Goal: Task Accomplishment & Management: Manage account settings

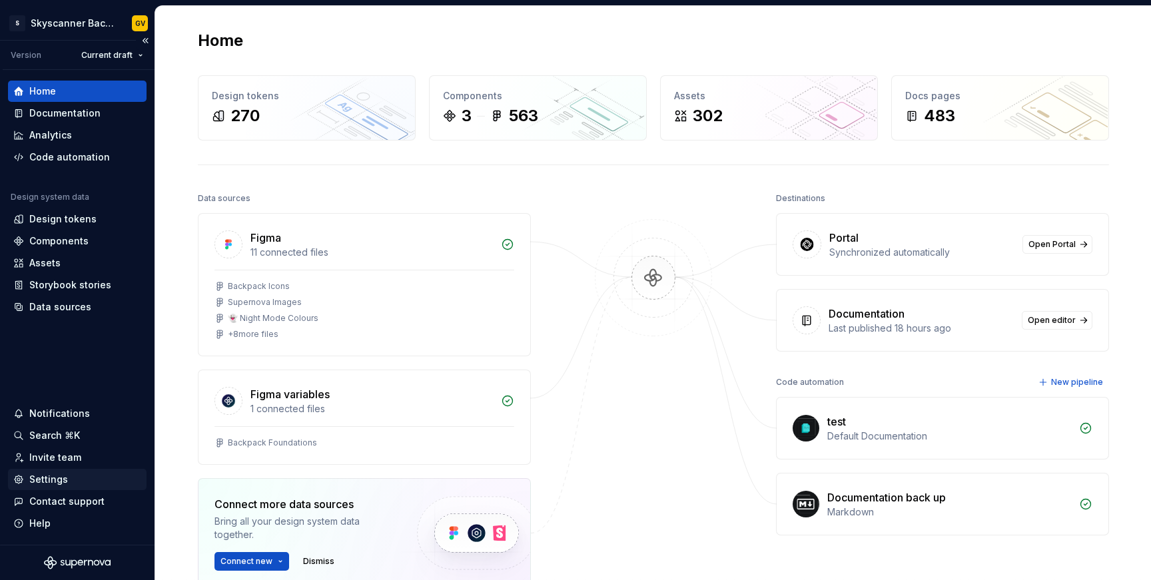
click at [48, 478] on div "Settings" at bounding box center [48, 479] width 39 height 13
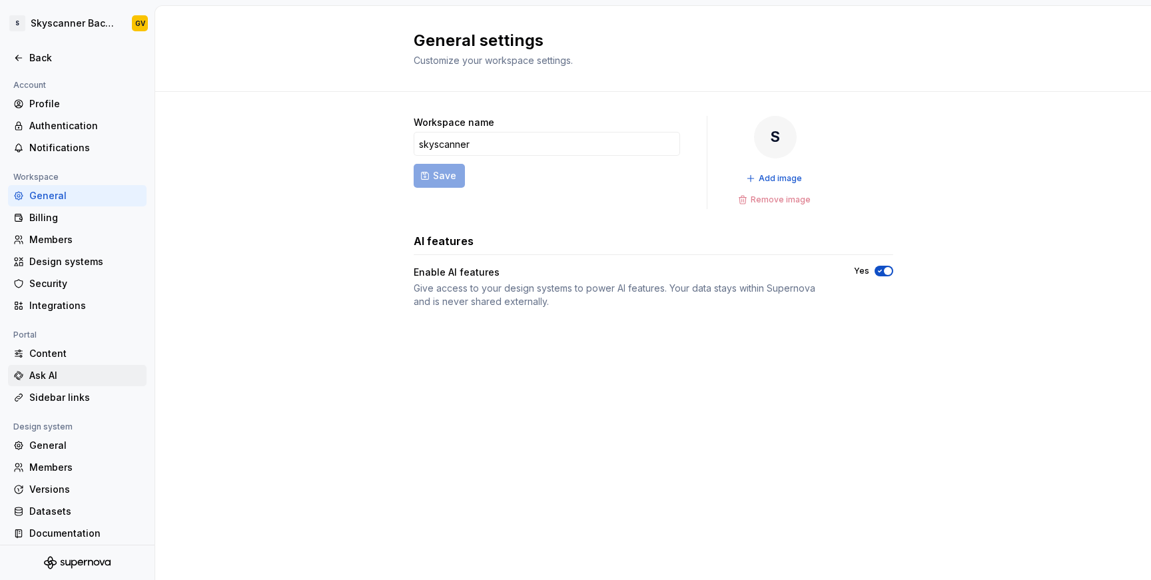
scroll to position [7, 0]
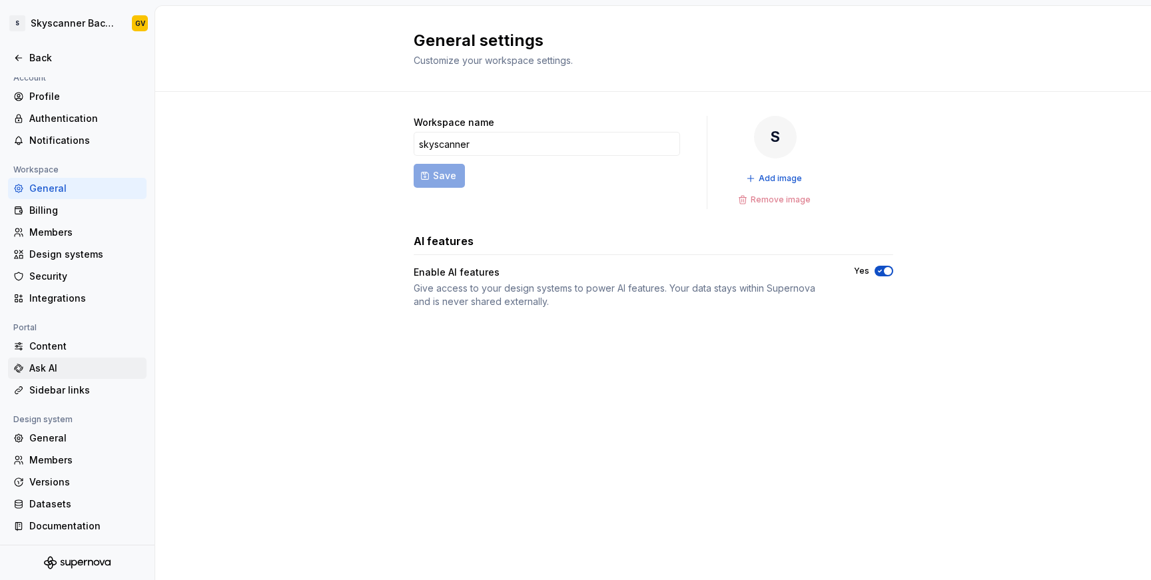
click at [65, 365] on div "Ask AI" at bounding box center [85, 368] width 112 height 13
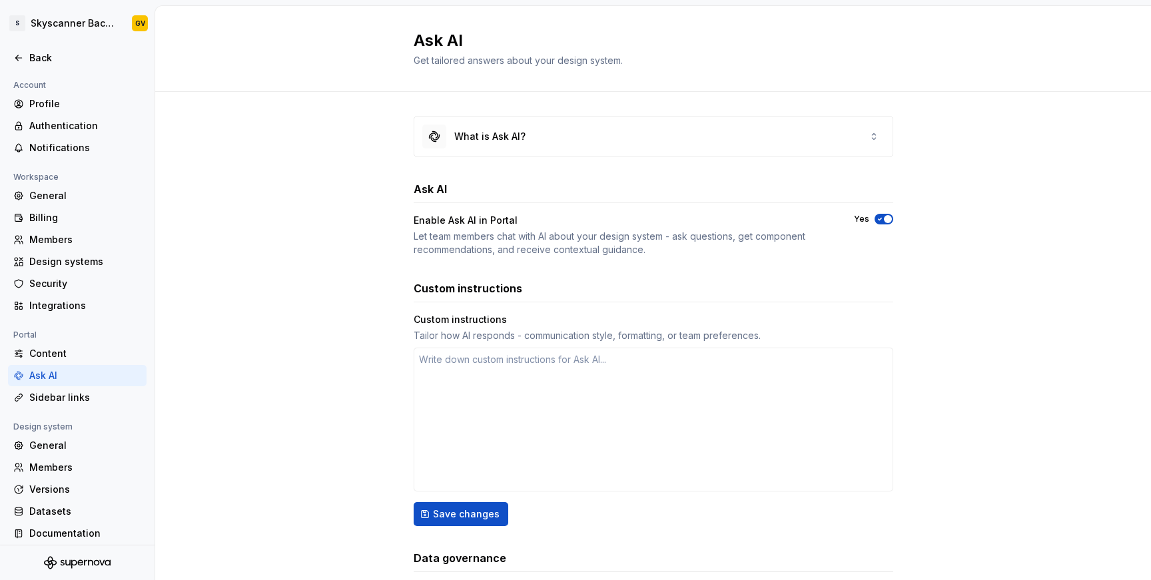
scroll to position [7, 0]
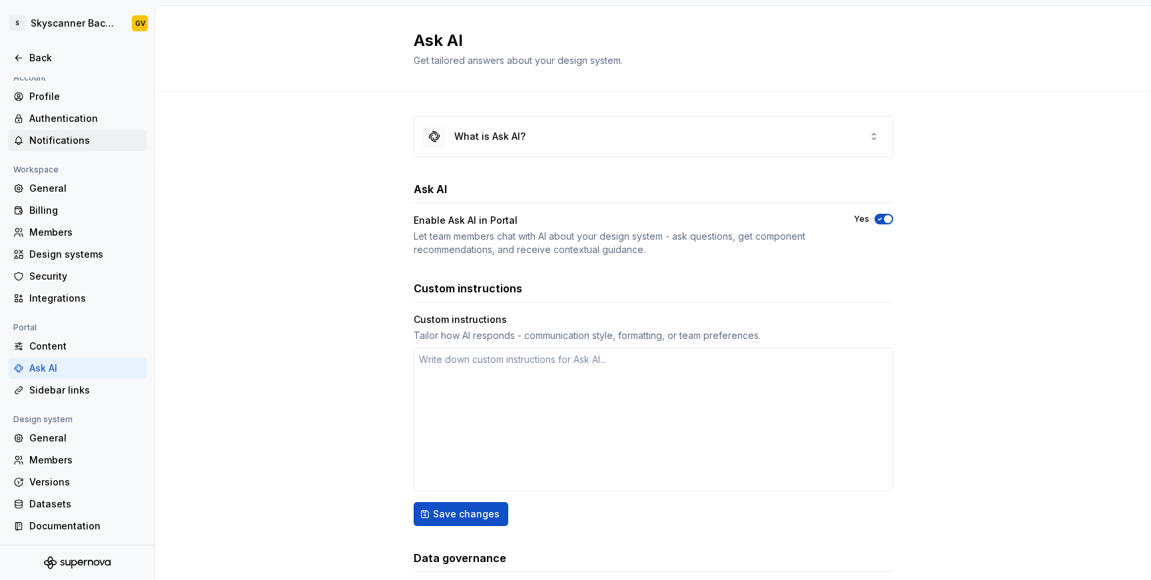
click at [61, 133] on div "Notifications" at bounding box center [77, 140] width 139 height 21
type textarea "*"
click at [74, 117] on div "Authentication" at bounding box center [85, 118] width 112 height 13
click at [63, 438] on div "General" at bounding box center [85, 438] width 112 height 13
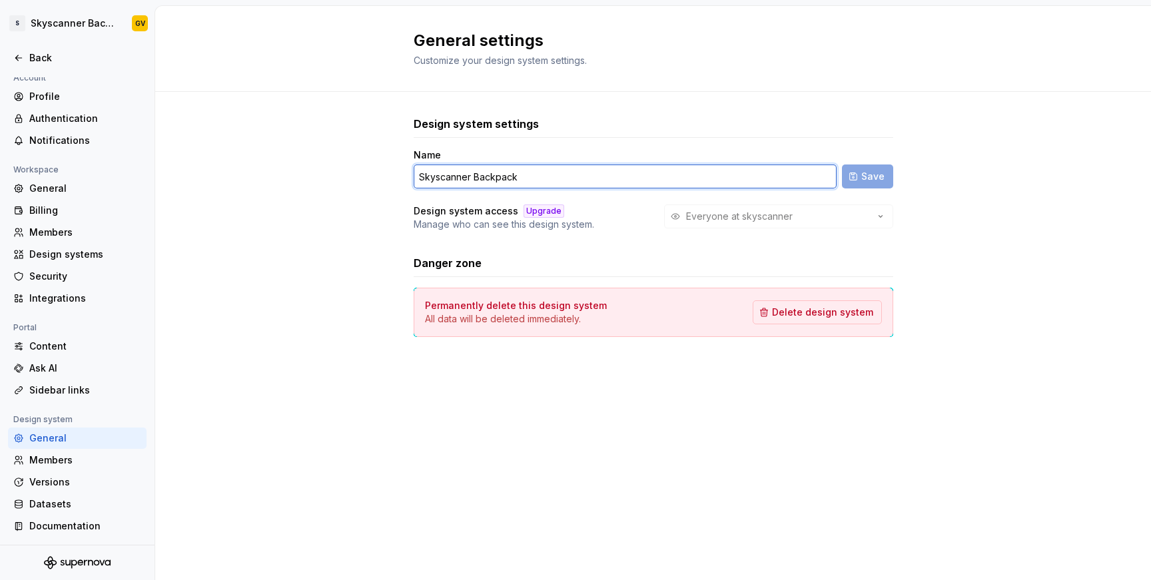
click at [596, 175] on input "Skyscanner Backpack" at bounding box center [625, 177] width 423 height 24
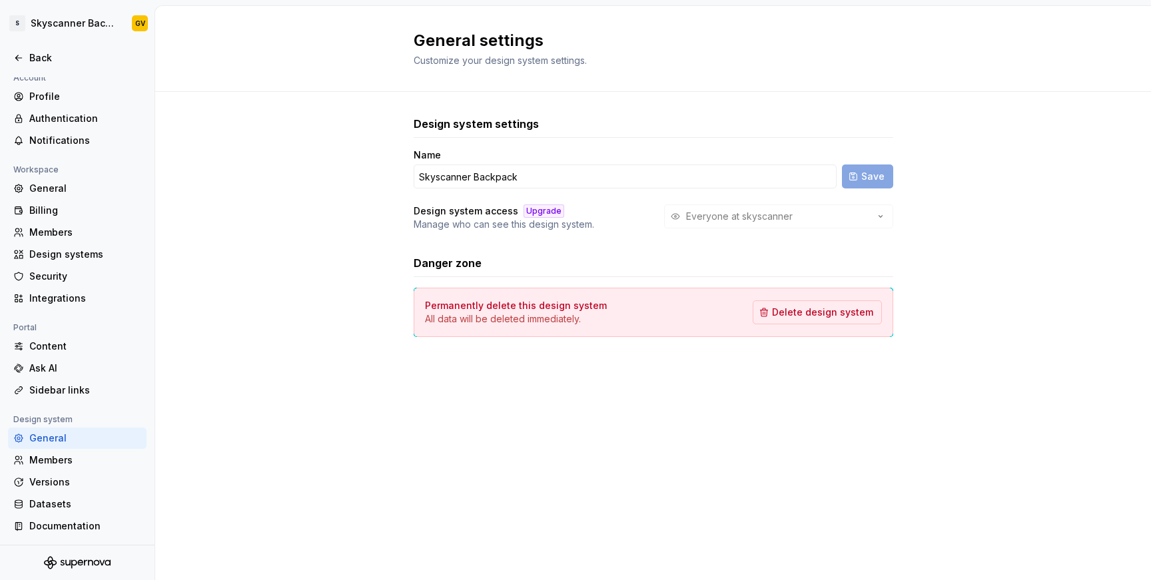
click at [707, 212] on div "Everyone at skyscanner" at bounding box center [778, 217] width 229 height 24
click at [530, 213] on div "Upgrade" at bounding box center [544, 211] width 41 height 13
drag, startPoint x: 416, startPoint y: 220, endPoint x: 584, endPoint y: 220, distance: 167.2
click at [584, 220] on p "Manage who can see this design system." at bounding box center [504, 224] width 181 height 13
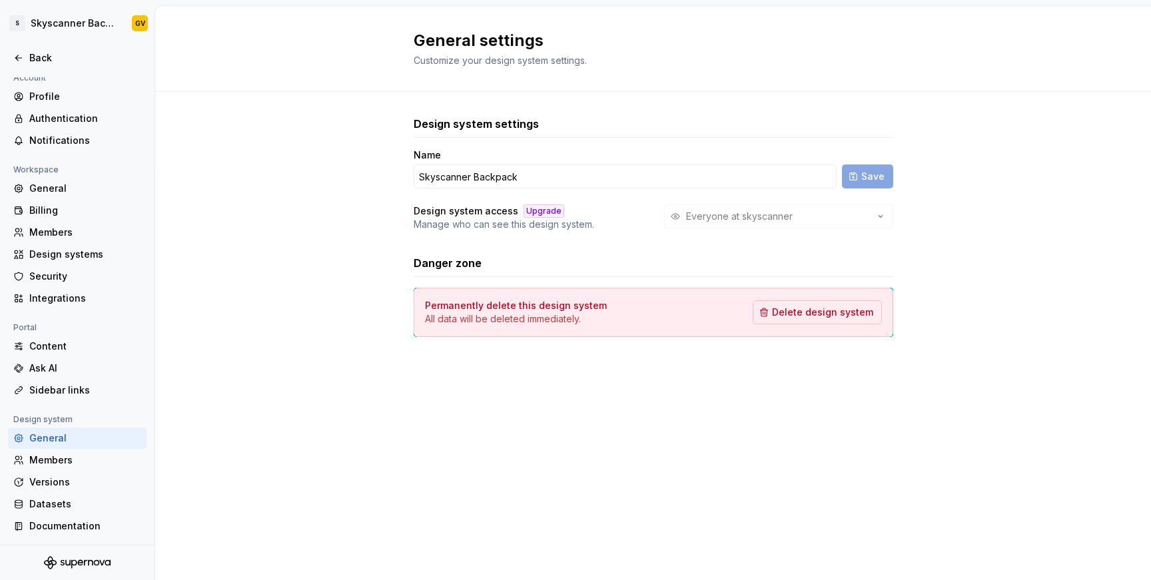
click at [692, 220] on div "Everyone at skyscanner" at bounding box center [778, 217] width 229 height 24
click at [480, 210] on h4 "Design system access" at bounding box center [466, 211] width 105 height 13
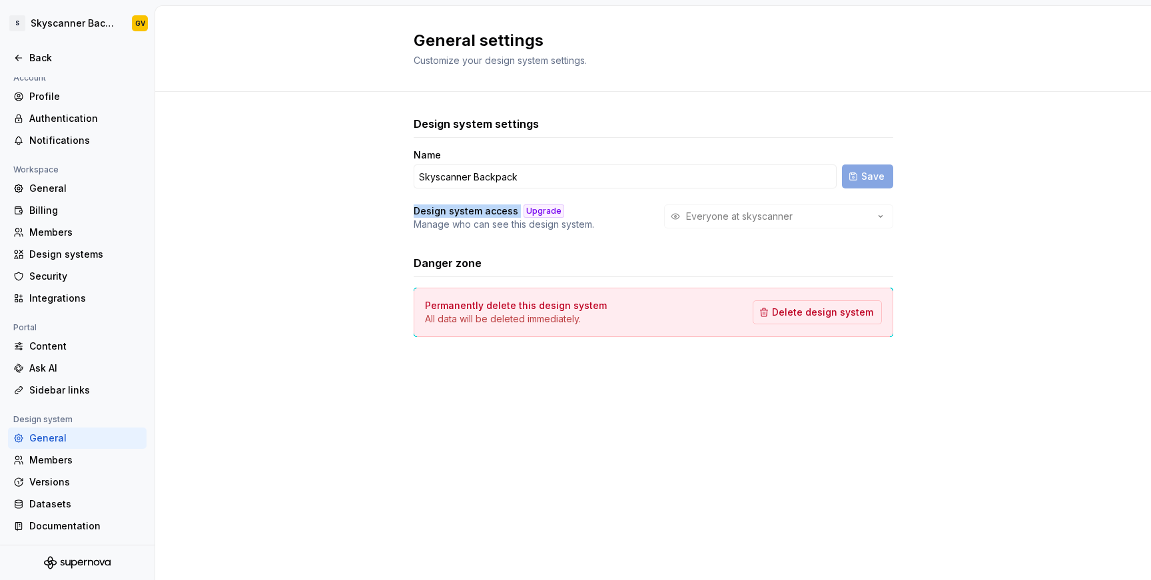
click at [480, 210] on h4 "Design system access" at bounding box center [466, 211] width 105 height 13
click at [534, 211] on div "Upgrade" at bounding box center [544, 211] width 41 height 13
click at [57, 470] on div "Members" at bounding box center [77, 460] width 139 height 21
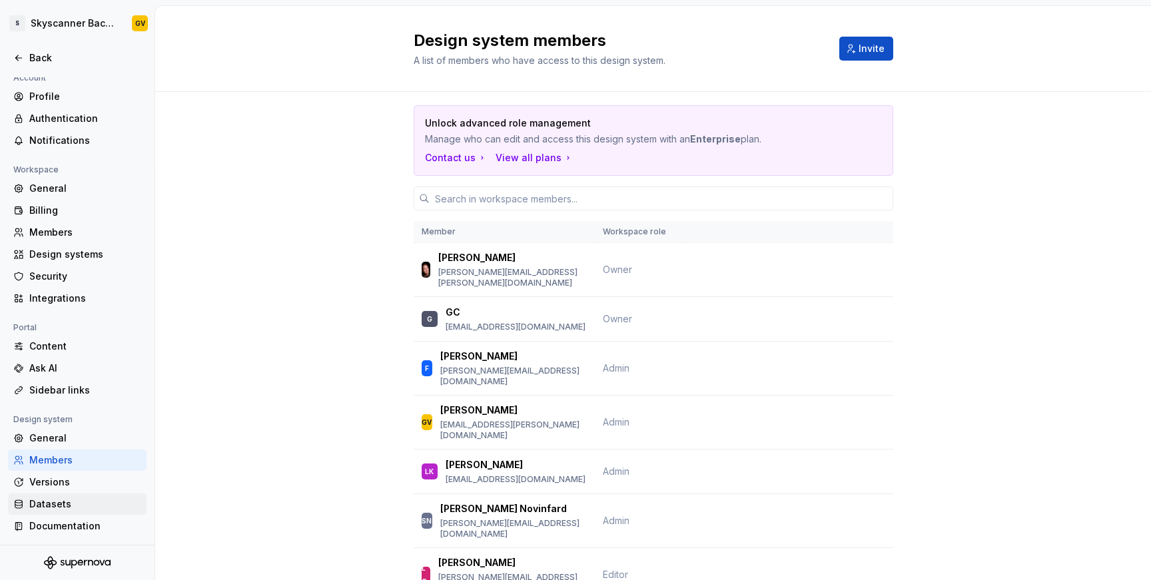
click at [63, 501] on div "Datasets" at bounding box center [85, 504] width 112 height 13
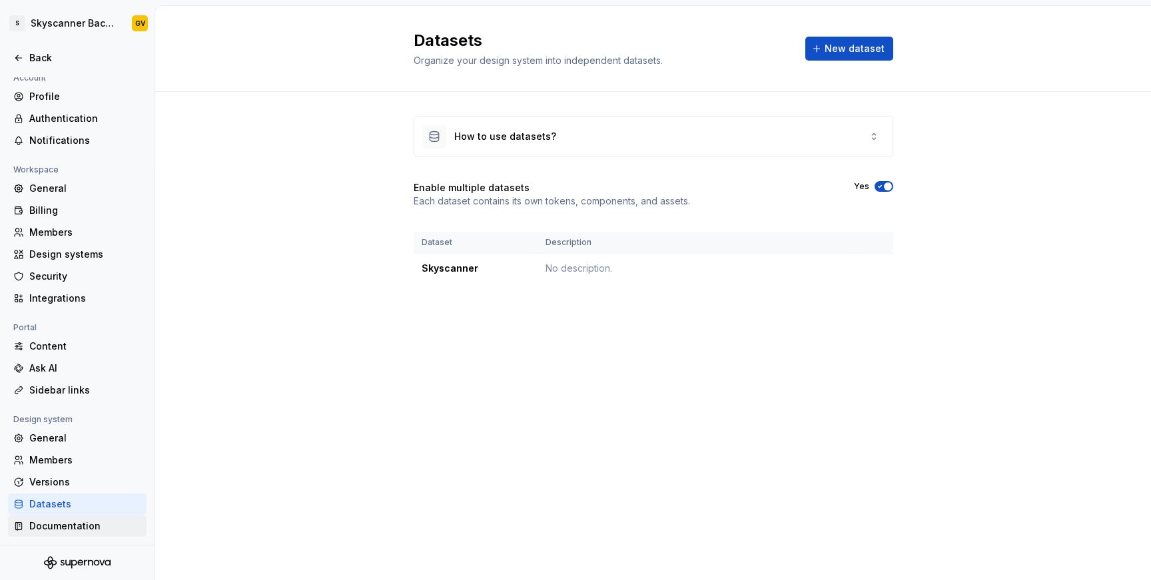
click at [70, 523] on div "Documentation" at bounding box center [85, 526] width 112 height 13
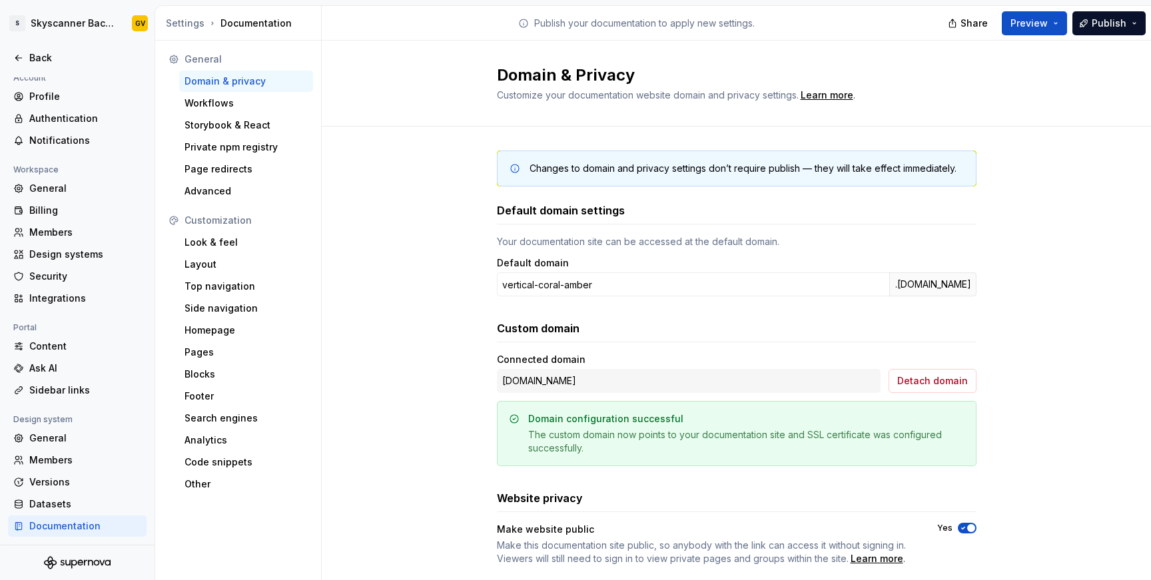
scroll to position [87, 0]
